Goal: Task Accomplishment & Management: Complete application form

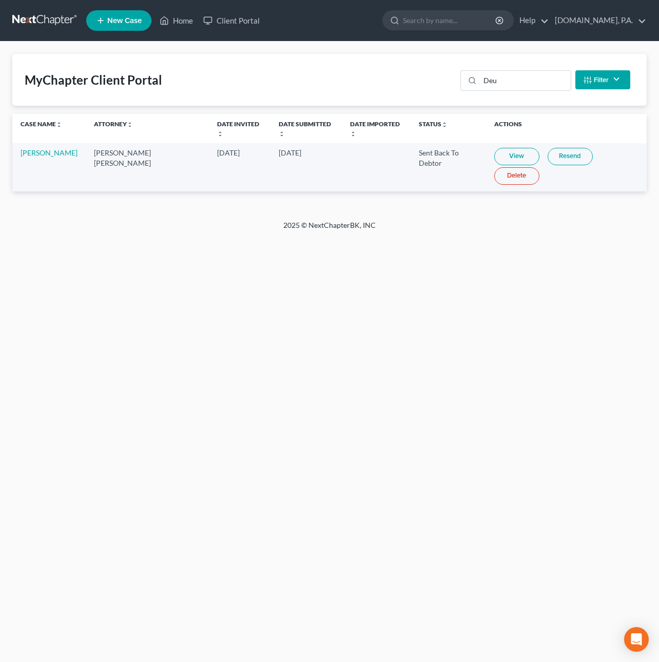
click at [68, 20] on link at bounding box center [45, 20] width 66 height 18
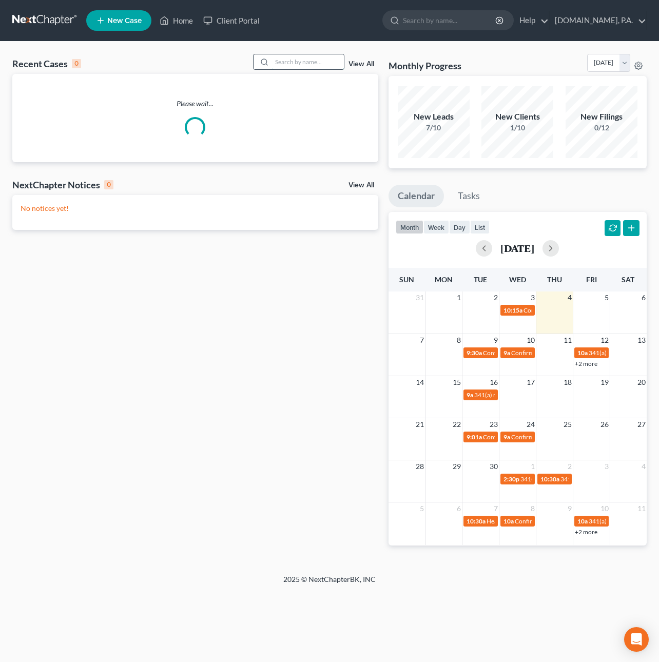
click at [278, 61] on input "search" at bounding box center [308, 61] width 72 height 15
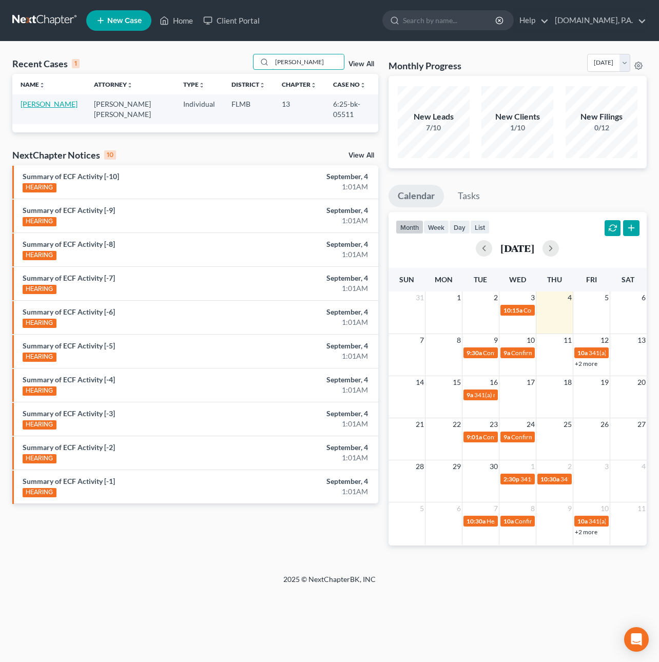
type input "[PERSON_NAME]"
click at [36, 105] on link "[PERSON_NAME]" at bounding box center [49, 104] width 57 height 9
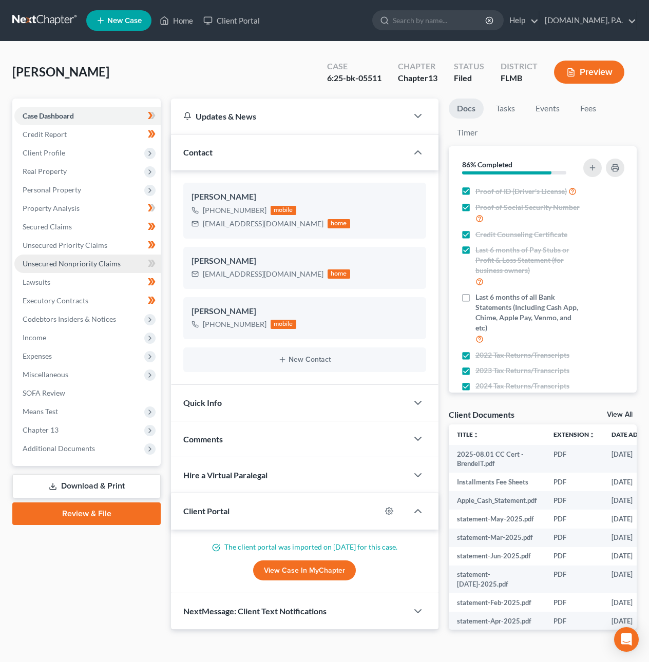
click at [86, 261] on span "Unsecured Nonpriority Claims" at bounding box center [72, 263] width 98 height 9
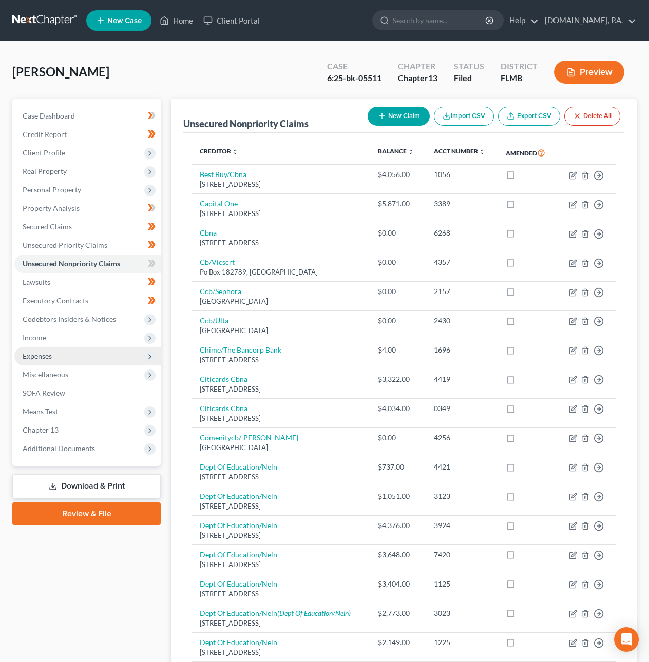
click at [44, 353] on span "Expenses" at bounding box center [37, 356] width 29 height 9
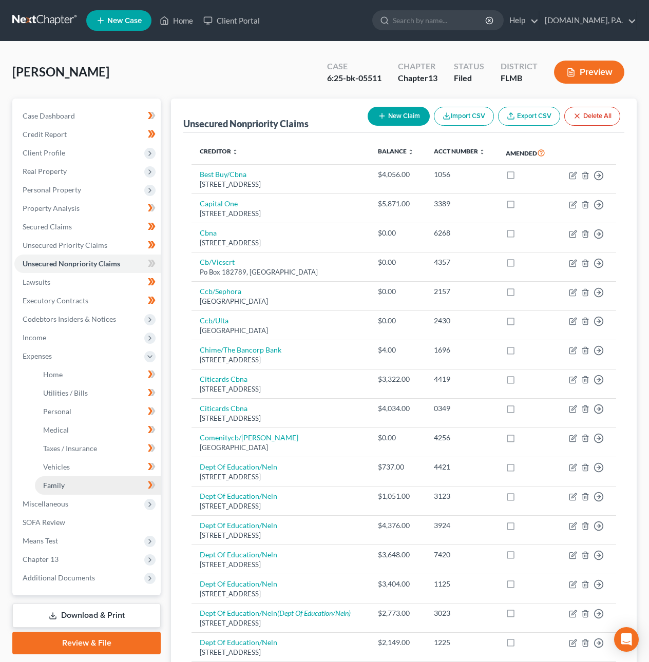
click at [53, 481] on span "Family" at bounding box center [54, 485] width 22 height 9
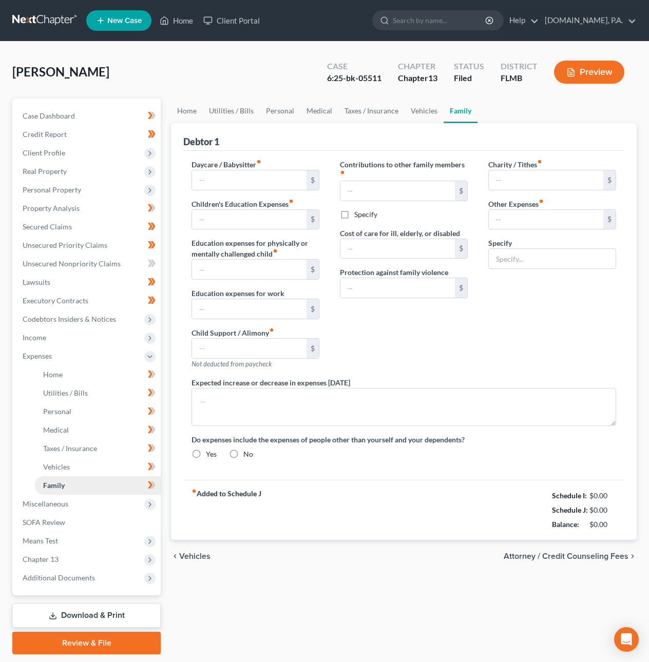
type input "160.00"
type input "Pets Supplies & Medication"
radio input "true"
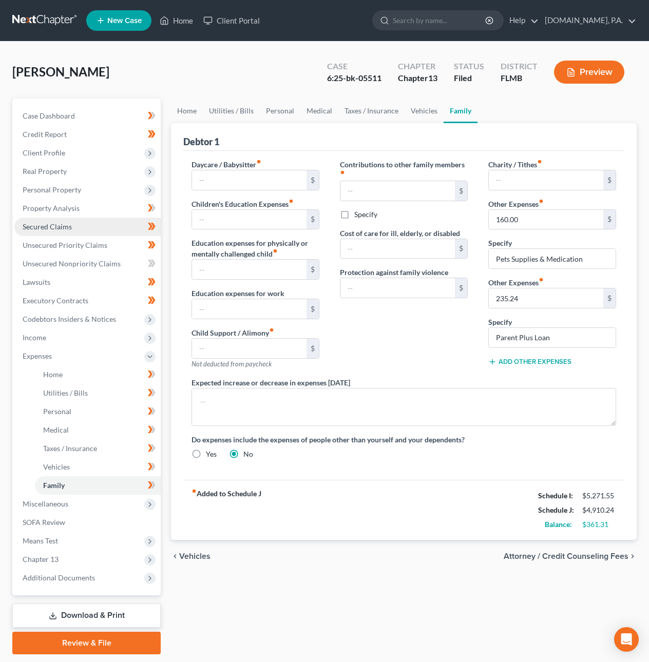
click at [37, 225] on span "Secured Claims" at bounding box center [47, 226] width 49 height 9
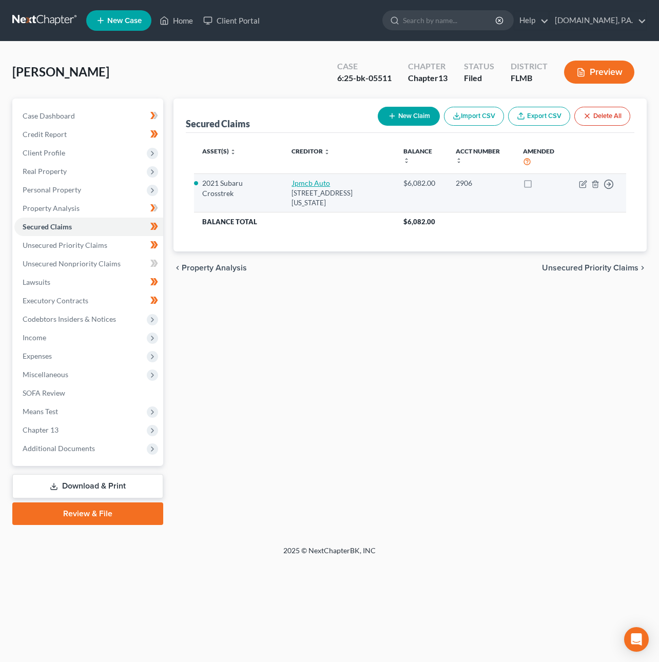
click at [296, 182] on link "Jpmcb Auto" at bounding box center [311, 183] width 38 height 9
select select "19"
select select "4"
select select "0"
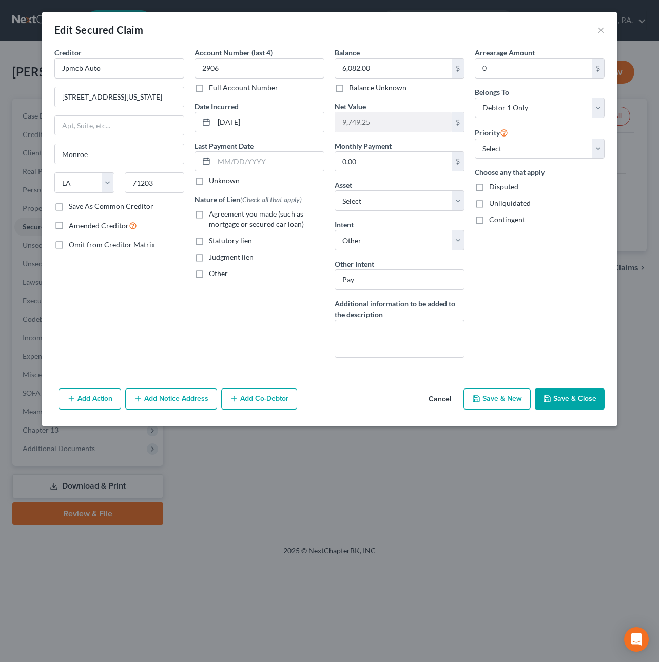
click at [568, 405] on button "Save & Close" at bounding box center [570, 400] width 70 height 22
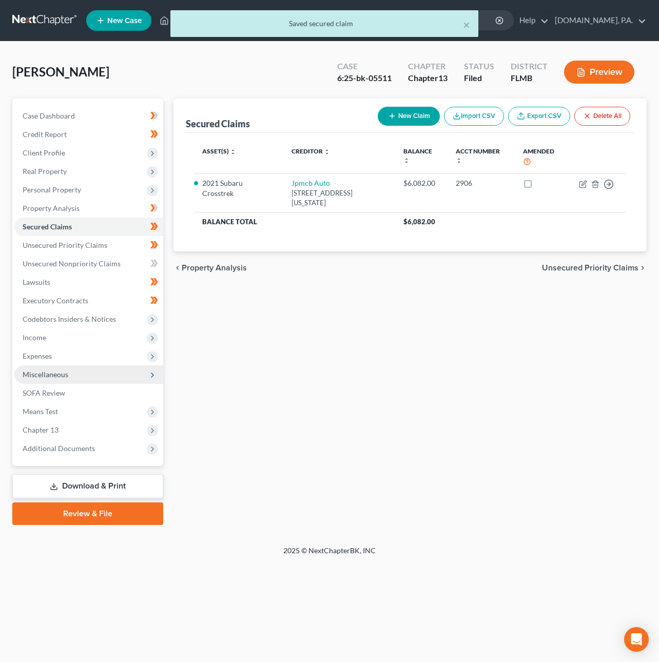
click at [44, 371] on span "Miscellaneous" at bounding box center [46, 374] width 46 height 9
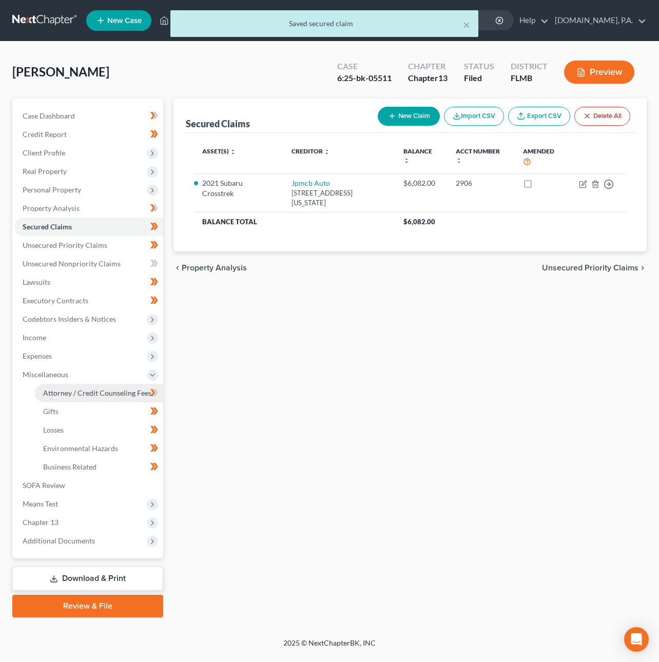
click at [57, 395] on span "Attorney / Credit Counseling Fees" at bounding box center [97, 393] width 108 height 9
select select "2"
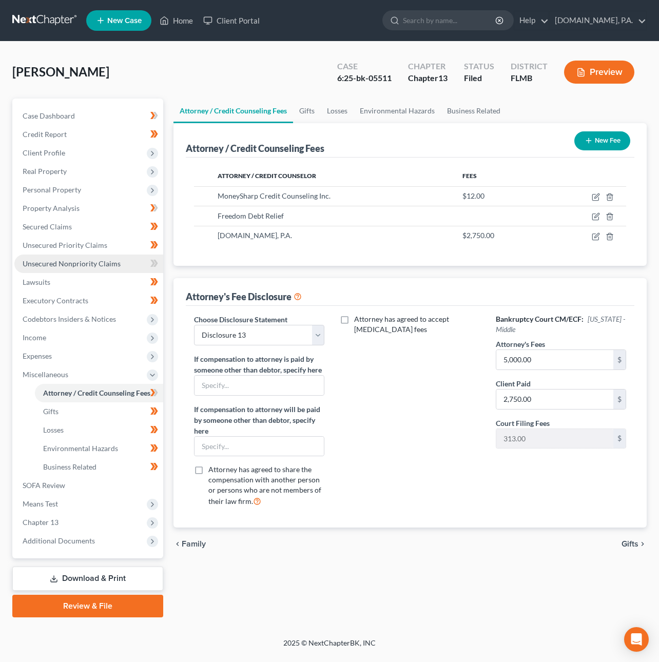
click at [61, 269] on link "Unsecured Nonpriority Claims" at bounding box center [88, 264] width 149 height 18
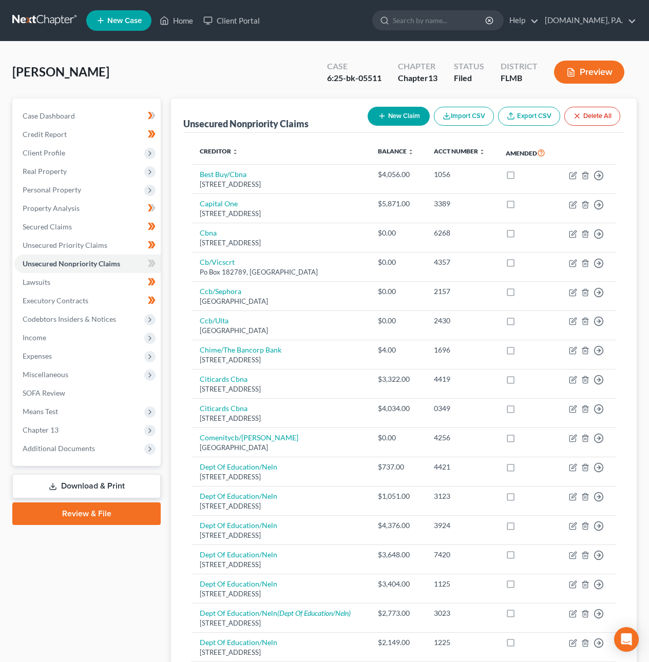
click at [589, 73] on button "Preview" at bounding box center [589, 72] width 70 height 23
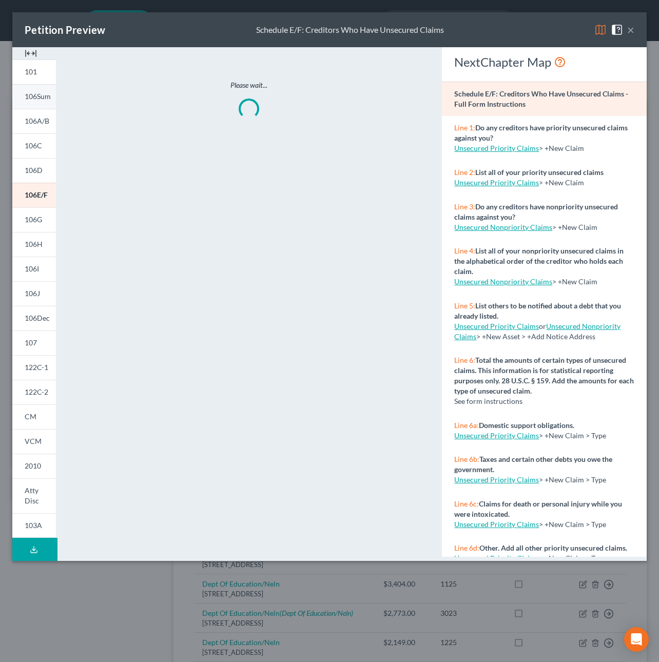
click at [43, 94] on span "106Sum" at bounding box center [38, 96] width 26 height 9
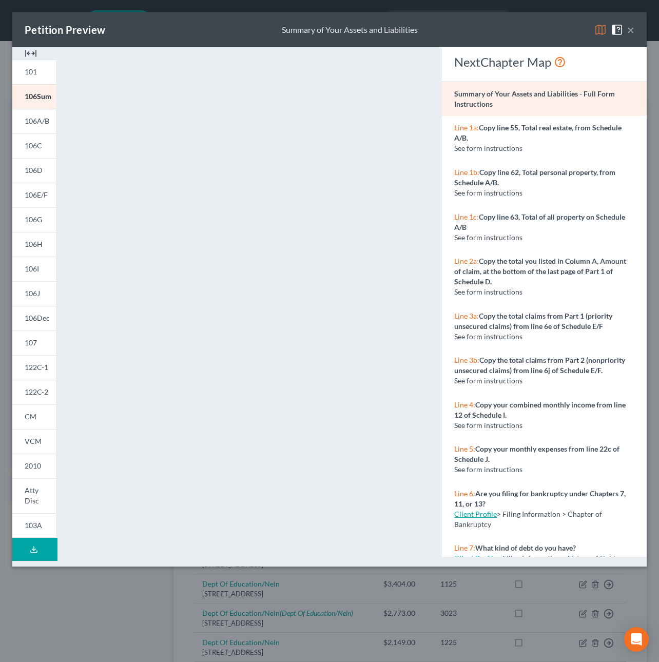
click at [632, 31] on button "×" at bounding box center [630, 30] width 7 height 12
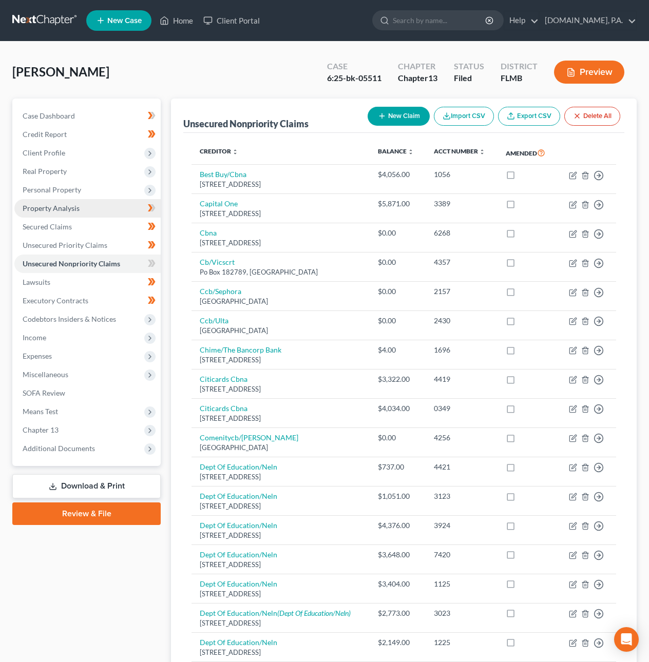
click at [69, 210] on span "Property Analysis" at bounding box center [51, 208] width 57 height 9
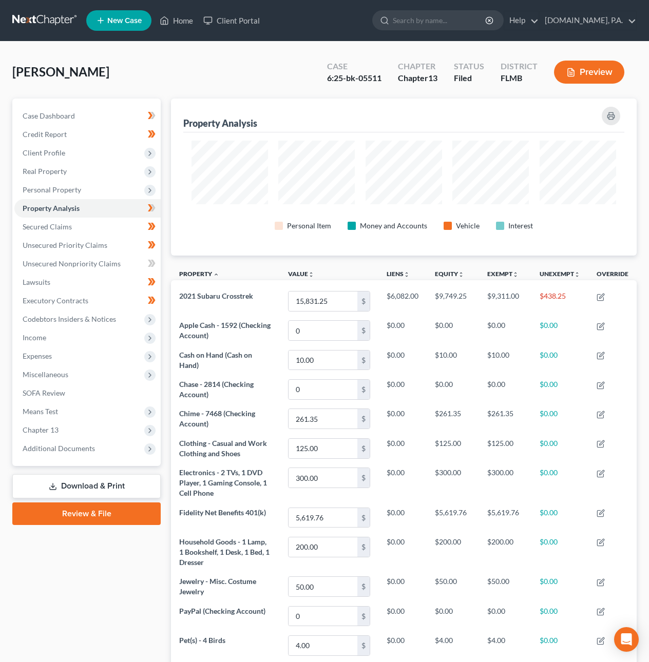
click at [57, 17] on link at bounding box center [45, 20] width 66 height 18
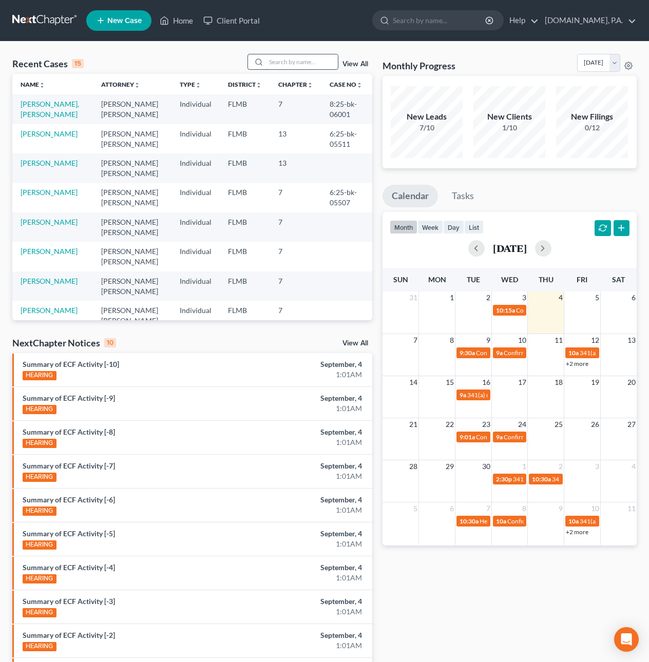
click at [287, 61] on input "search" at bounding box center [302, 61] width 72 height 15
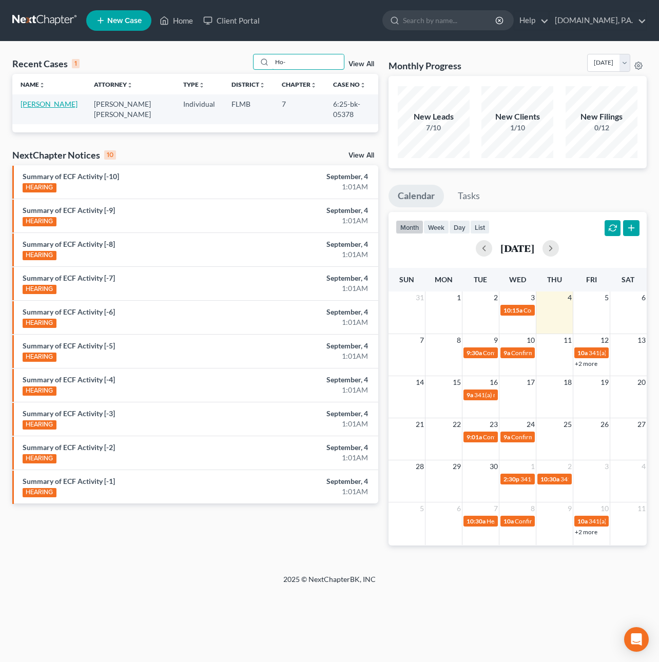
type input "Ho-"
click at [30, 108] on link "[PERSON_NAME]" at bounding box center [49, 104] width 57 height 9
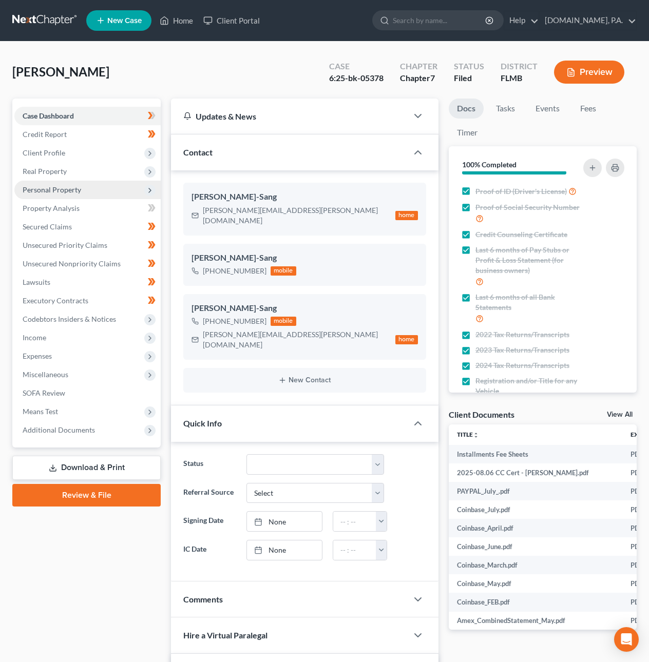
click at [49, 190] on span "Personal Property" at bounding box center [52, 189] width 59 height 9
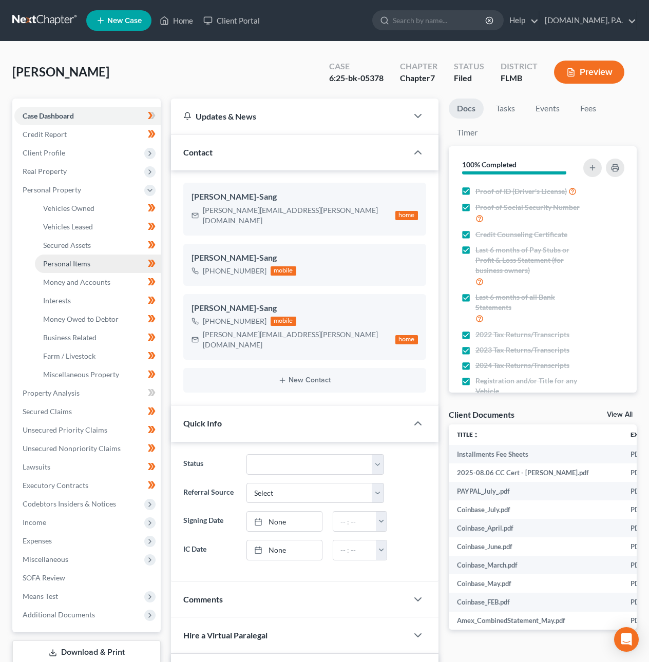
click at [75, 261] on span "Personal Items" at bounding box center [66, 263] width 47 height 9
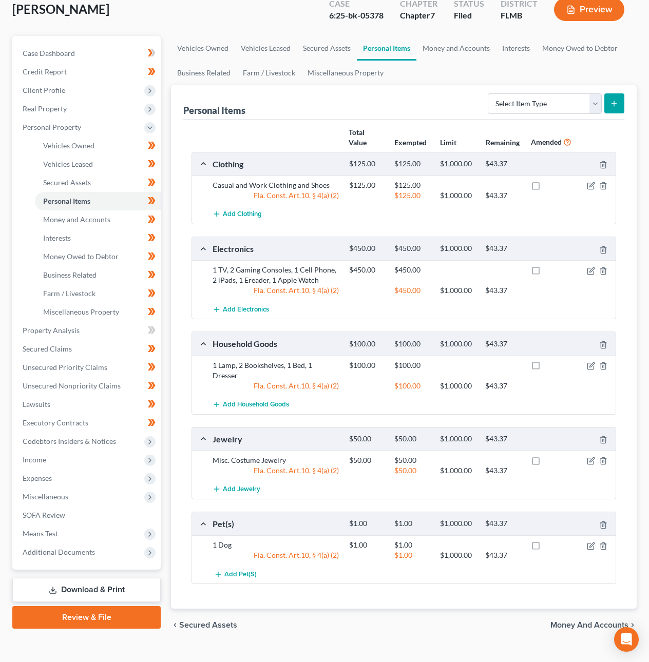
scroll to position [73, 0]
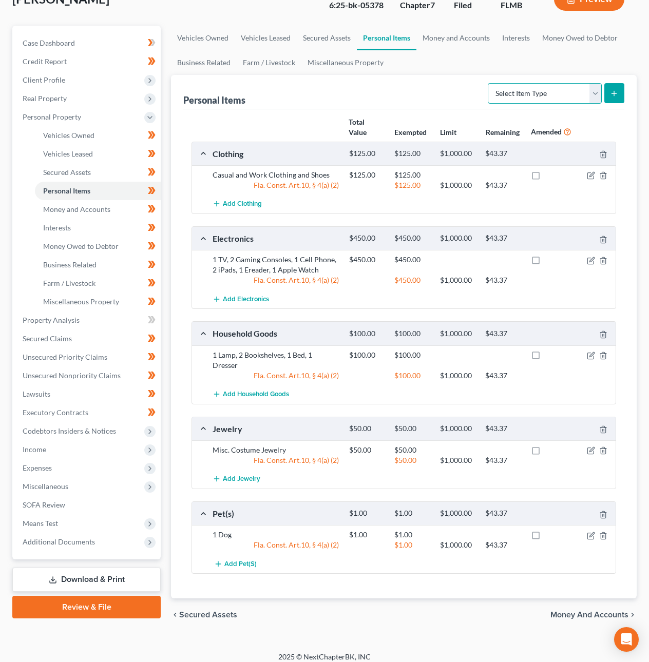
click at [588, 89] on select "Select Item Type Clothing Collectibles Of Value Electronics Firearms Household …" at bounding box center [545, 93] width 114 height 21
select select "sports_and_hobby_equipment"
click at [488, 83] on select "Select Item Type Clothing Collectibles Of Value Electronics Firearms Household …" at bounding box center [545, 93] width 114 height 21
click at [616, 89] on icon "submit" at bounding box center [614, 93] width 8 height 8
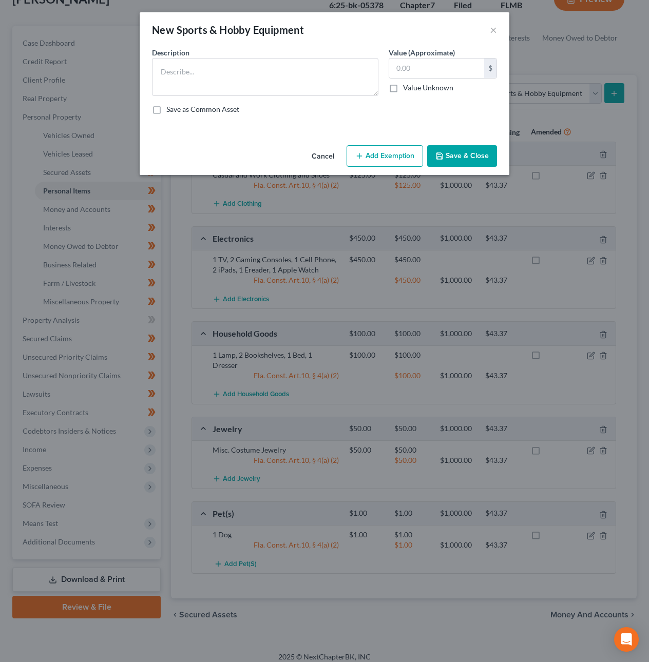
scroll to position [68, 0]
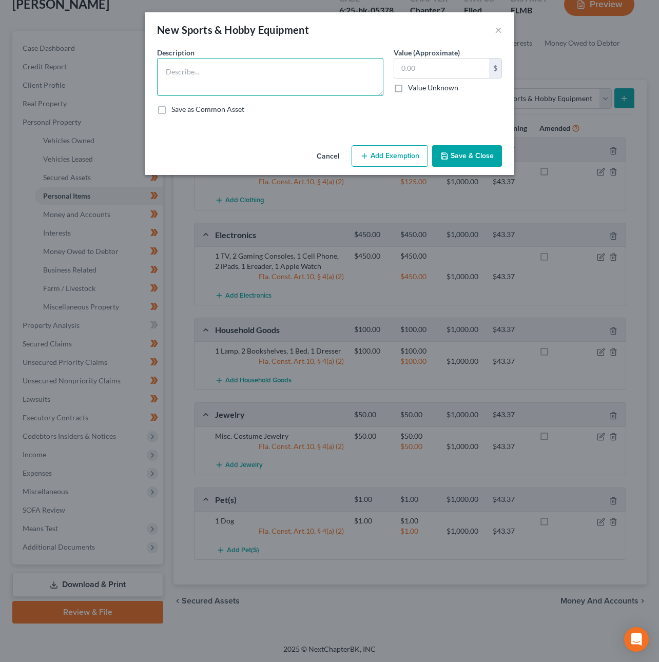
drag, startPoint x: 279, startPoint y: 80, endPoint x: 242, endPoint y: 76, distance: 37.1
click at [278, 79] on textarea at bounding box center [270, 77] width 226 height 38
type textarea "Misc. Sporting & Hobby Equipment"
click at [415, 70] on input "text" at bounding box center [441, 69] width 95 height 20
type input "325"
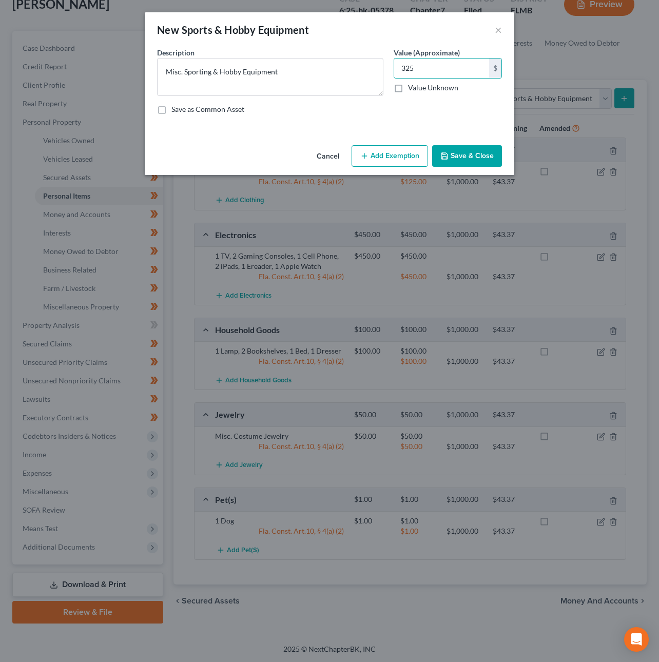
click at [385, 153] on button "Add Exemption" at bounding box center [390, 156] width 76 height 22
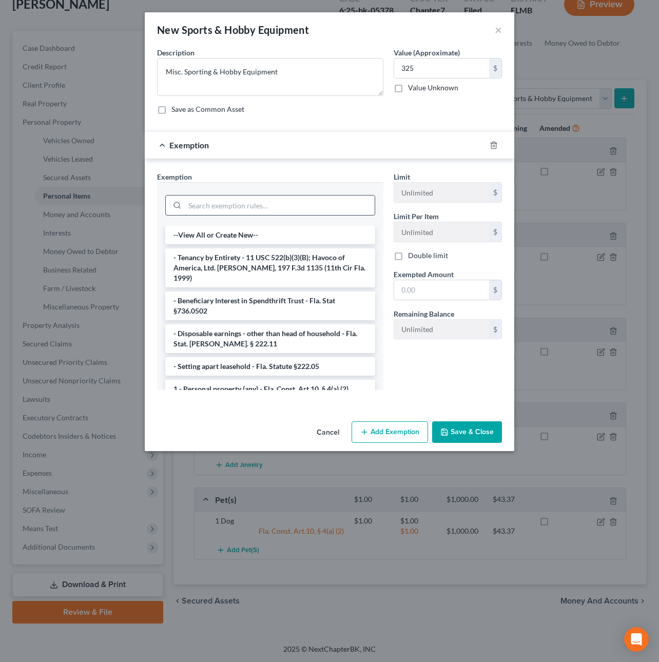
click at [216, 207] on input "search" at bounding box center [280, 206] width 190 height 20
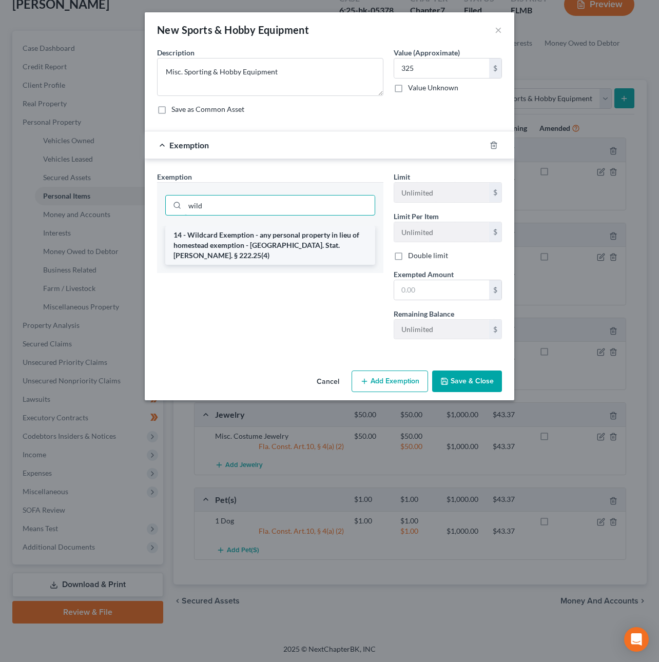
type input "wild"
click at [250, 240] on li "14 - Wildcard Exemption - any personal property in lieu of homestead exemption …" at bounding box center [270, 245] width 210 height 39
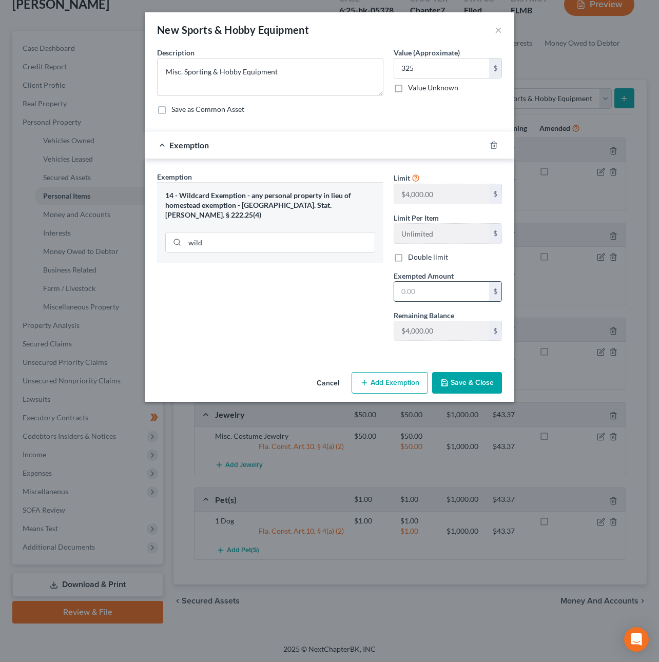
click at [457, 292] on input "text" at bounding box center [441, 292] width 95 height 20
type input "325"
click at [468, 384] on button "Save & Close" at bounding box center [467, 383] width 70 height 22
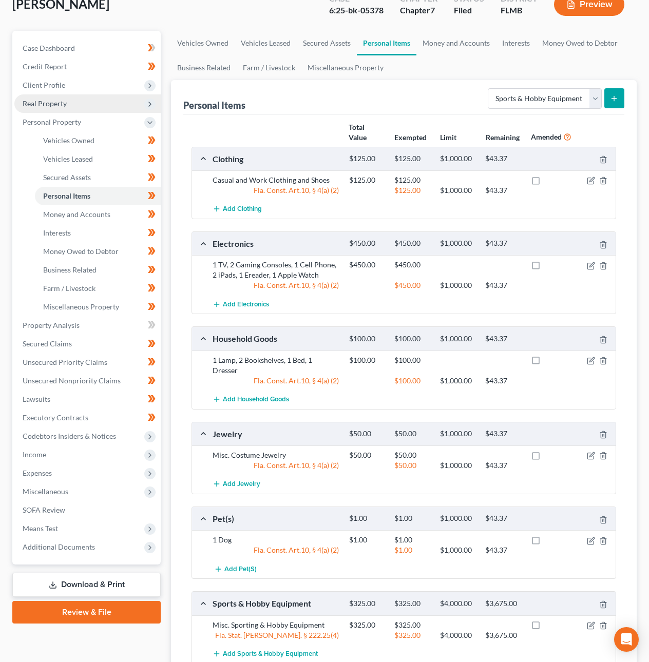
click at [32, 103] on span "Real Property" at bounding box center [45, 103] width 44 height 9
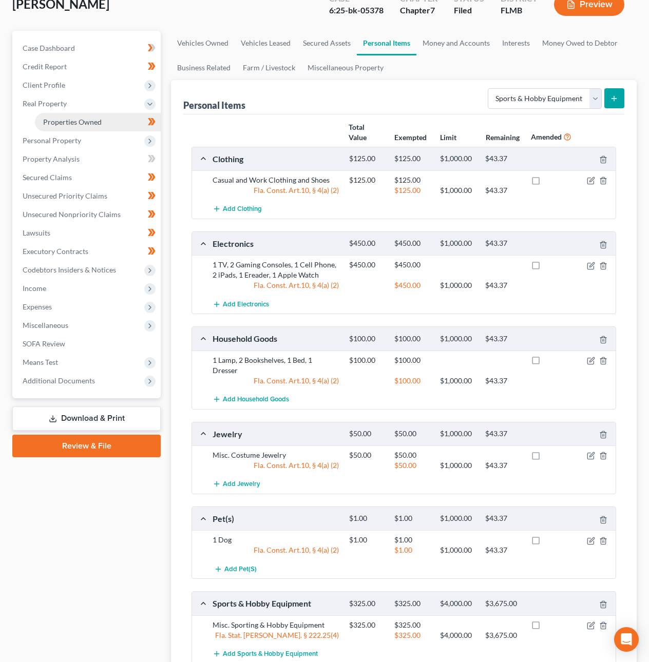
click at [47, 116] on link "Properties Owned" at bounding box center [98, 122] width 126 height 18
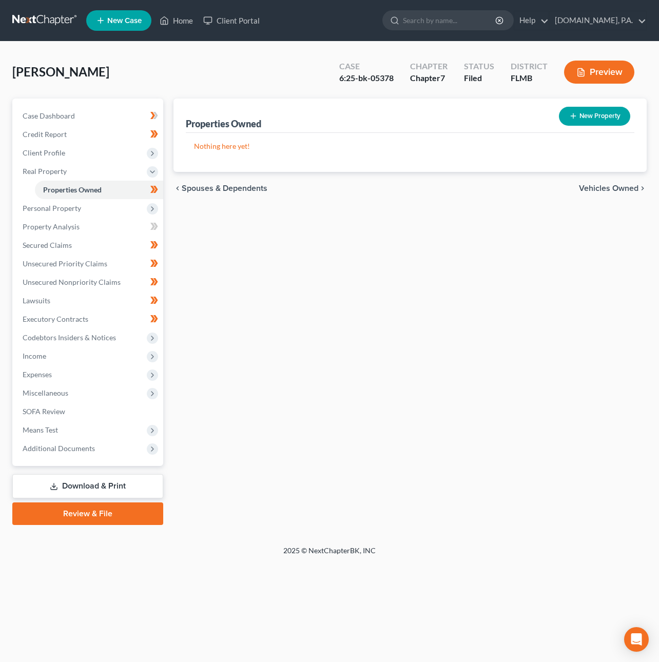
click at [117, 486] on link "Download & Print" at bounding box center [87, 486] width 151 height 24
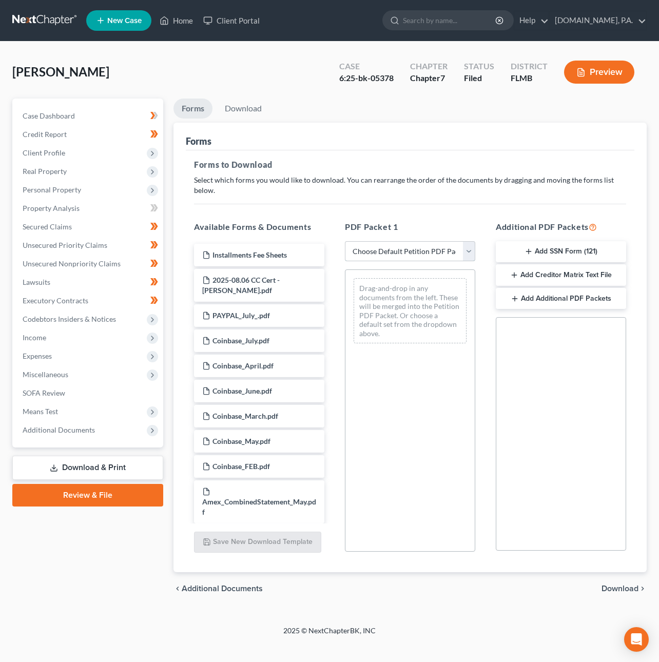
click at [375, 249] on select "Choose Default Petition PDF Packet Complete Bankruptcy Petition (all forms and …" at bounding box center [410, 251] width 130 height 21
select select "4"
click at [345, 241] on select "Choose Default Petition PDF Packet Complete Bankruptcy Petition (all forms and …" at bounding box center [410, 251] width 130 height 21
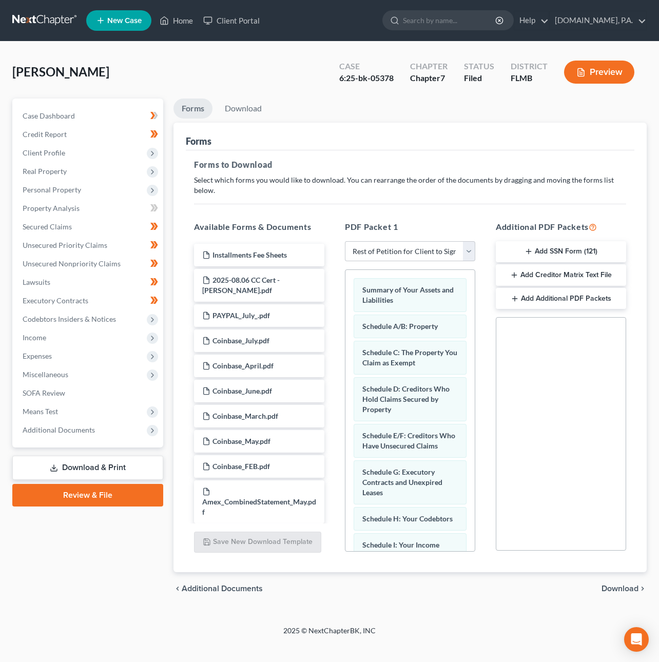
click at [624, 585] on span "Download" at bounding box center [619, 589] width 37 height 8
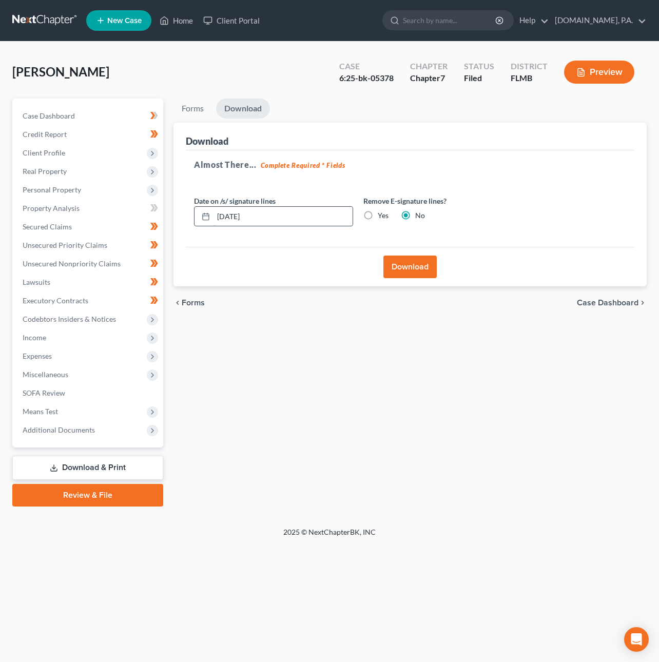
click at [236, 216] on input "[DATE]" at bounding box center [283, 217] width 139 height 20
type input "[DATE]"
click at [413, 272] on button "Download" at bounding box center [409, 267] width 53 height 23
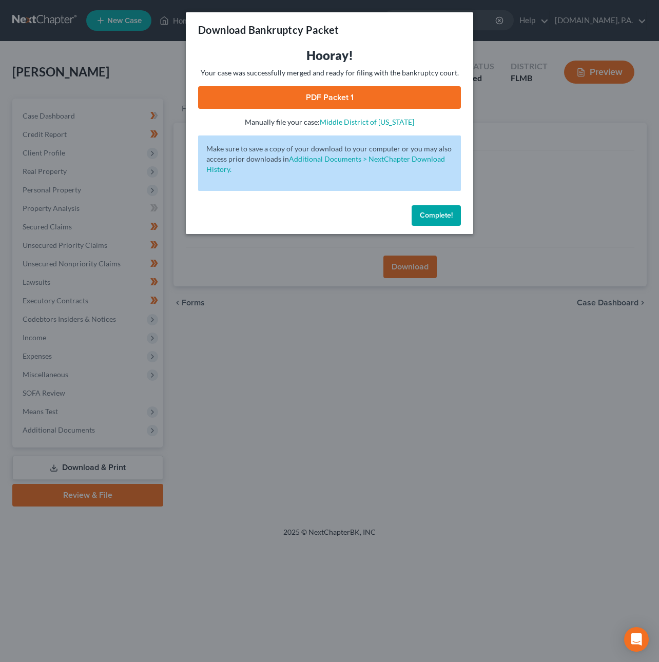
click at [345, 99] on link "PDF Packet 1" at bounding box center [329, 97] width 263 height 23
click at [435, 216] on span "Complete!" at bounding box center [436, 215] width 33 height 9
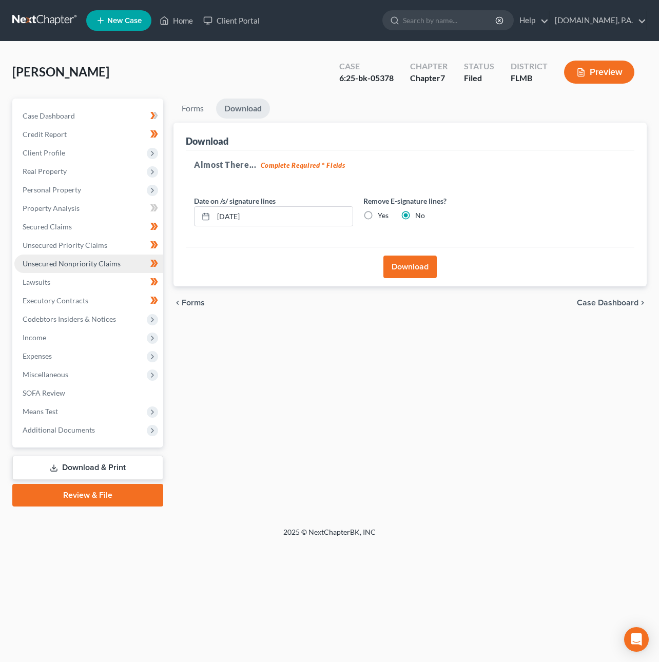
click at [105, 262] on span "Unsecured Nonpriority Claims" at bounding box center [72, 263] width 98 height 9
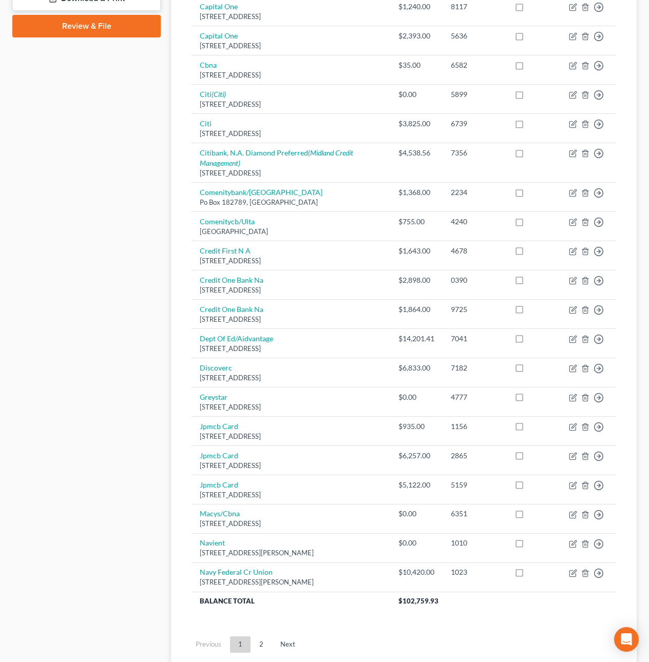
scroll to position [549, 0]
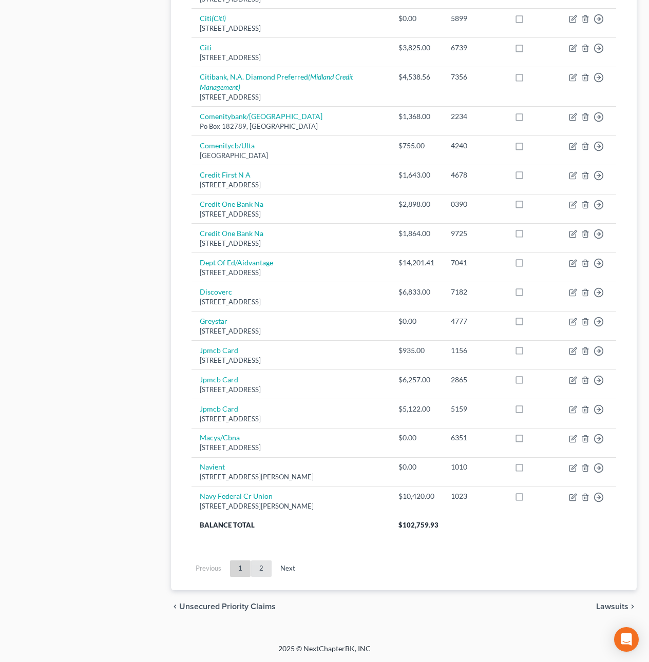
click at [260, 574] on link "2" at bounding box center [261, 568] width 21 height 16
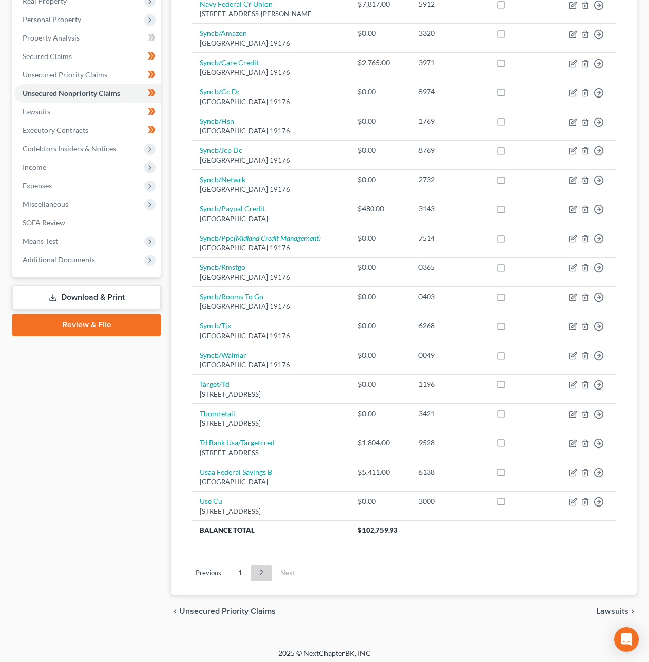
scroll to position [178, 0]
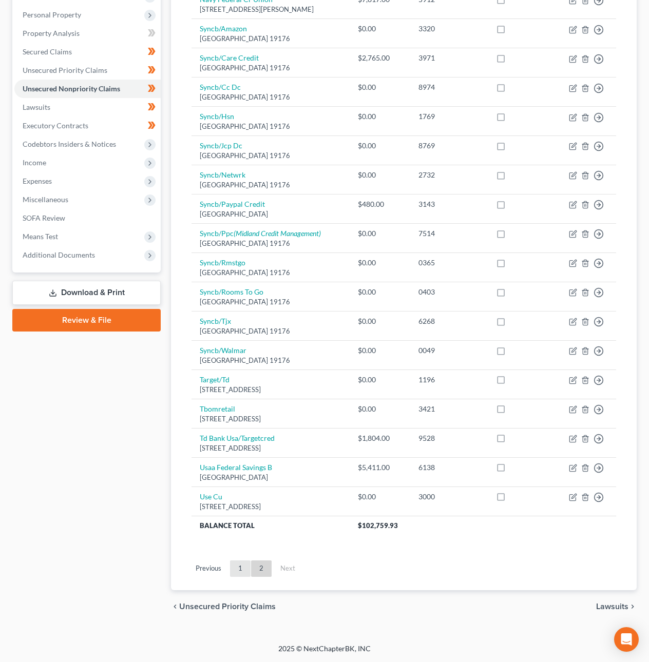
click at [242, 570] on link "1" at bounding box center [240, 568] width 21 height 16
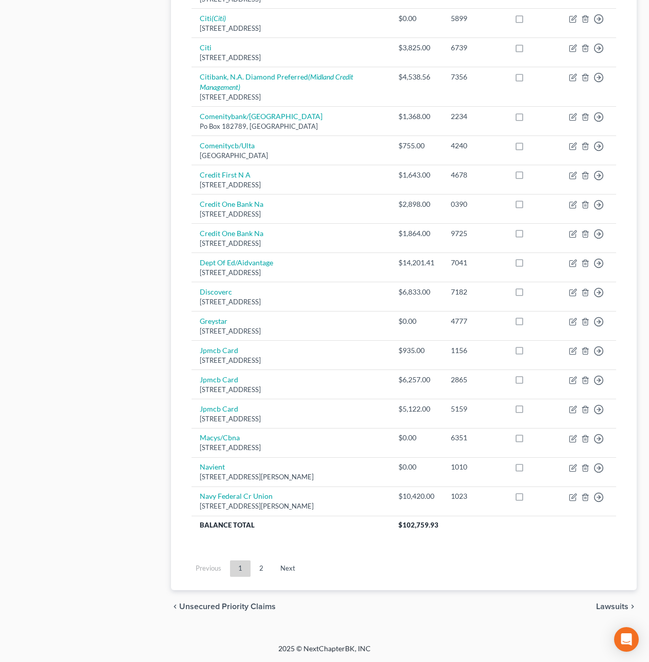
scroll to position [549, 0]
click at [257, 566] on link "2" at bounding box center [261, 568] width 21 height 16
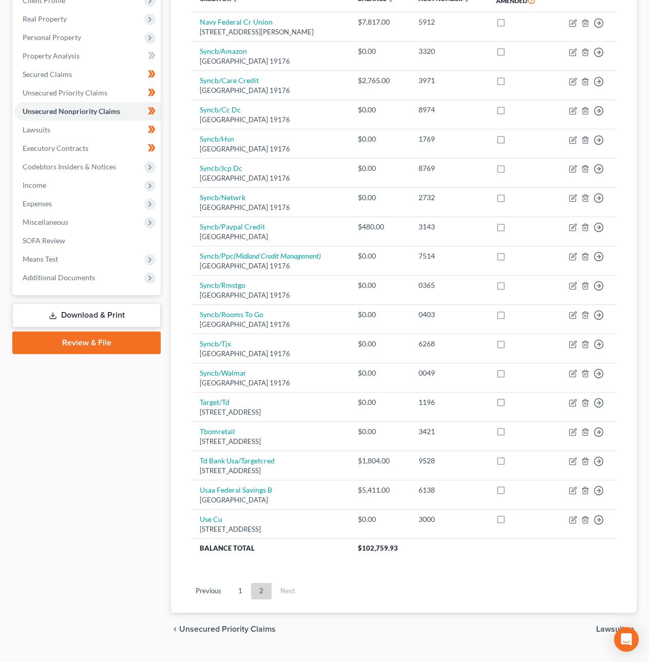
scroll to position [178, 0]
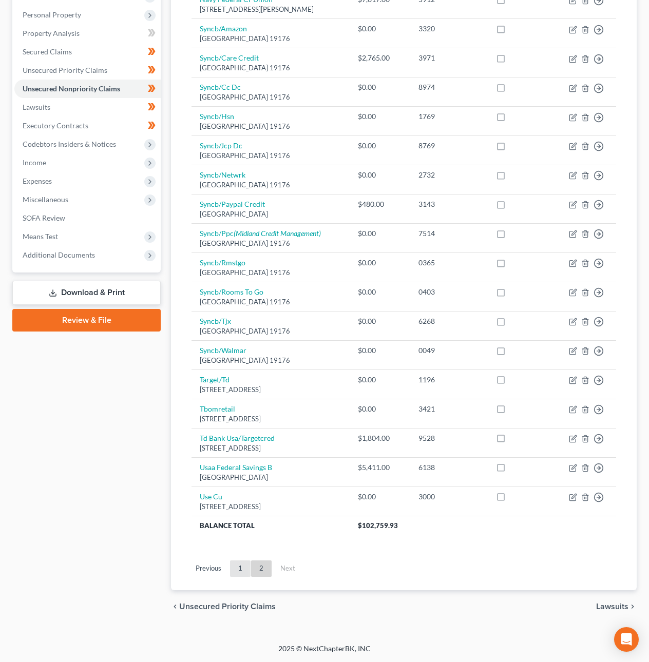
click at [242, 572] on link "1" at bounding box center [240, 568] width 21 height 16
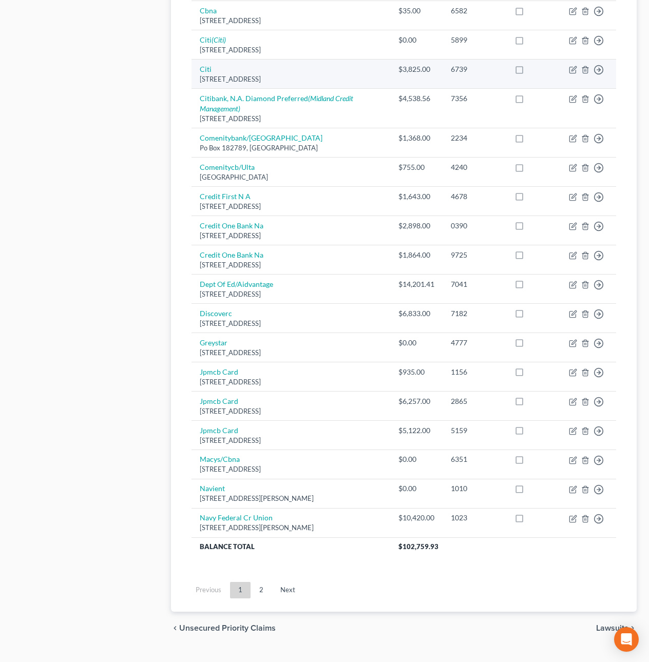
scroll to position [549, 0]
